Goal: Task Accomplishment & Management: Complete application form

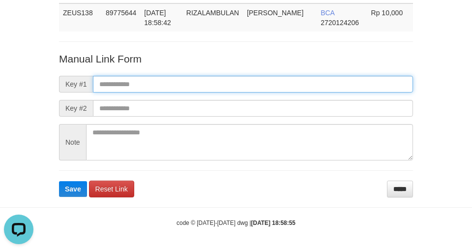
click at [300, 87] on input "text" at bounding box center [253, 84] width 320 height 17
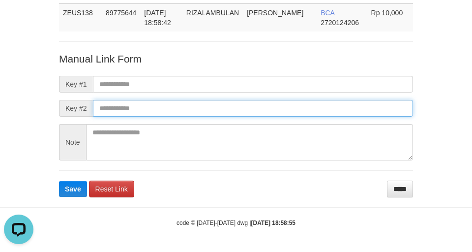
click at [302, 107] on input "text" at bounding box center [253, 108] width 320 height 17
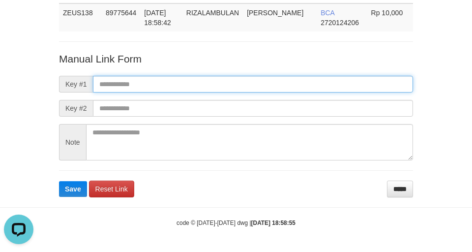
click at [298, 88] on input "text" at bounding box center [253, 84] width 320 height 17
drag, startPoint x: 296, startPoint y: 84, endPoint x: 298, endPoint y: 93, distance: 9.5
click at [298, 93] on form "Manual Link Form Key #1 Key #2 Note Save Reset Link *****" at bounding box center [236, 125] width 354 height 146
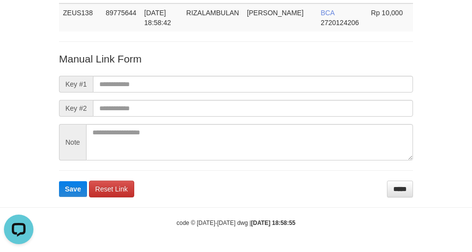
drag, startPoint x: 300, startPoint y: 92, endPoint x: 303, endPoint y: 118, distance: 25.8
click at [300, 109] on form "Manual Link Form Key #1 Key #2 Note Save Reset Link *****" at bounding box center [236, 125] width 354 height 146
click at [303, 118] on form "Manual Link Form Key #1 Key #2 Note Save Reset Link *****" at bounding box center [236, 125] width 354 height 146
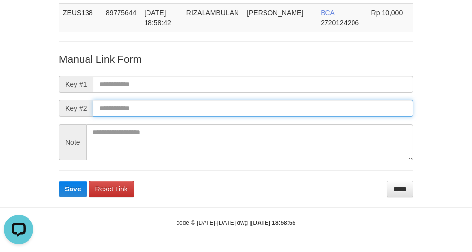
click at [303, 115] on input "text" at bounding box center [253, 108] width 320 height 17
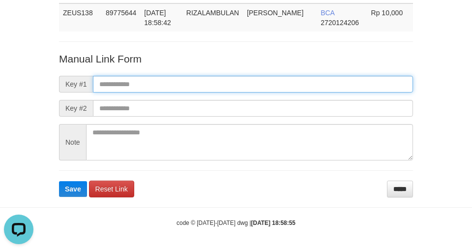
drag, startPoint x: 297, startPoint y: 80, endPoint x: 300, endPoint y: 101, distance: 21.4
click at [297, 86] on input "text" at bounding box center [253, 84] width 320 height 17
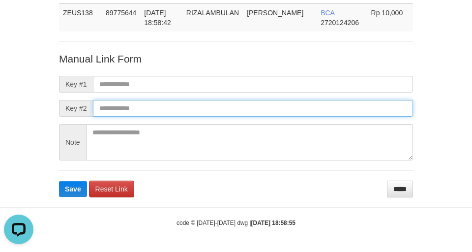
click at [300, 103] on input "text" at bounding box center [253, 108] width 320 height 17
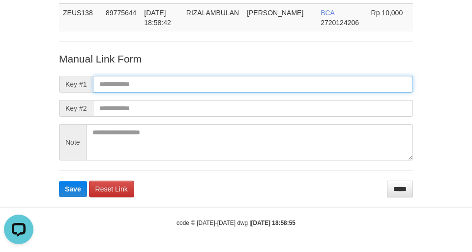
click at [299, 82] on input "text" at bounding box center [253, 84] width 320 height 17
click at [298, 90] on input "text" at bounding box center [253, 84] width 320 height 17
drag, startPoint x: 296, startPoint y: 86, endPoint x: 298, endPoint y: 92, distance: 7.2
click at [296, 86] on input "text" at bounding box center [253, 84] width 320 height 17
drag, startPoint x: 302, startPoint y: 89, endPoint x: 302, endPoint y: 94, distance: 5.4
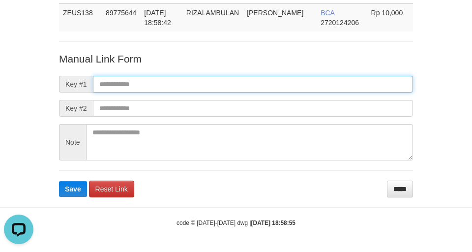
click at [302, 94] on form "Manual Link Form Key #1 Key #2 Note Save Reset Link *****" at bounding box center [236, 125] width 354 height 146
click at [295, 85] on input "text" at bounding box center [253, 84] width 320 height 17
drag, startPoint x: 298, startPoint y: 87, endPoint x: 298, endPoint y: 92, distance: 5.4
click at [298, 89] on input "text" at bounding box center [253, 84] width 320 height 17
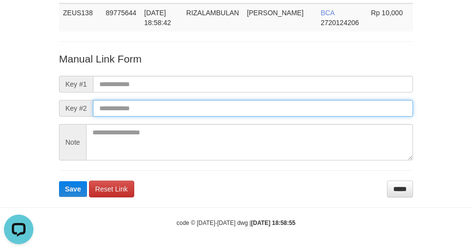
click at [300, 108] on input "text" at bounding box center [253, 108] width 320 height 17
